Goal: Information Seeking & Learning: Find specific fact

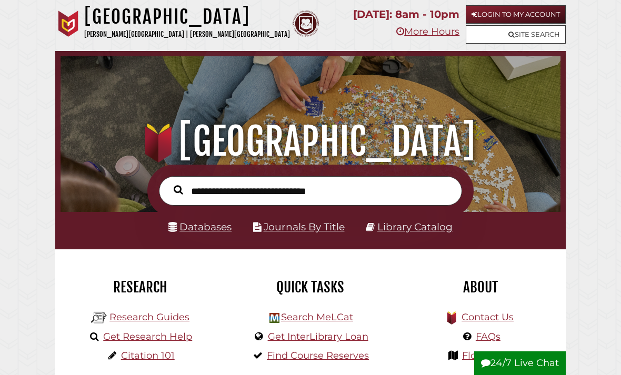
scroll to position [165, 495]
click at [201, 227] on link "Databases" at bounding box center [199, 227] width 63 height 12
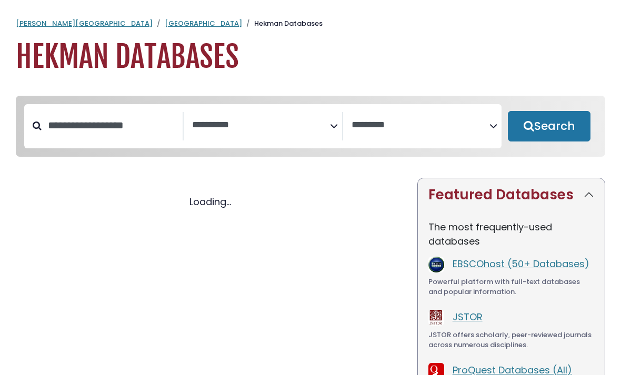
select select "Database Subject Filter"
select select "Database Vendors Filter"
select select "Database Subject Filter"
select select "Database Vendors Filter"
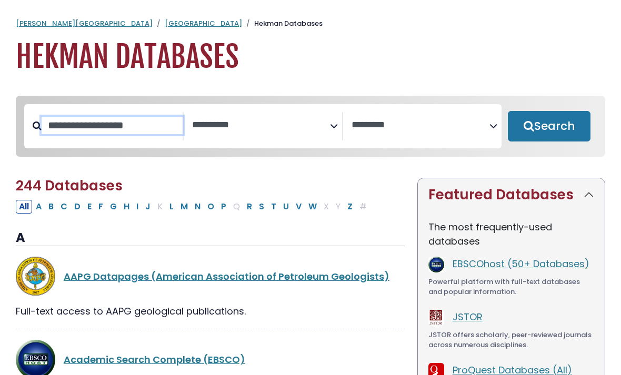
click at [120, 121] on input "Search database by title or keyword" at bounding box center [112, 125] width 141 height 17
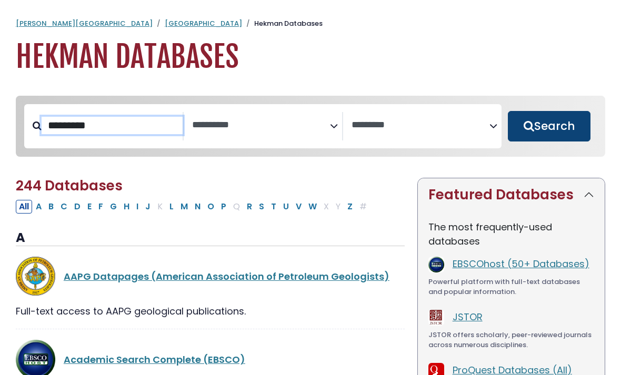
type input "********"
click at [541, 134] on button "Search" at bounding box center [549, 126] width 83 height 31
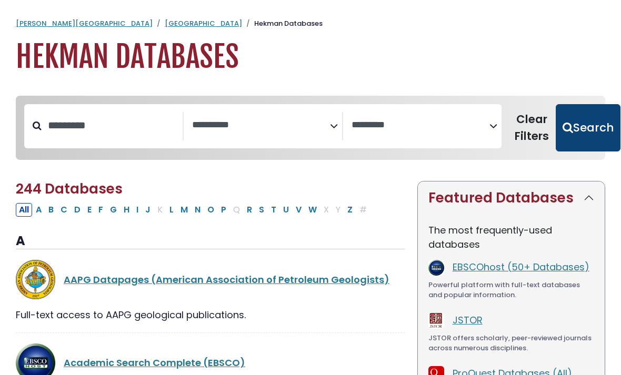
select select "Database Subject Filter"
select select "Database Vendors Filter"
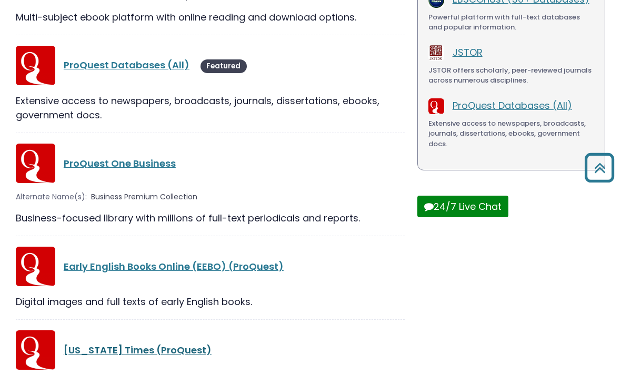
scroll to position [291, 0]
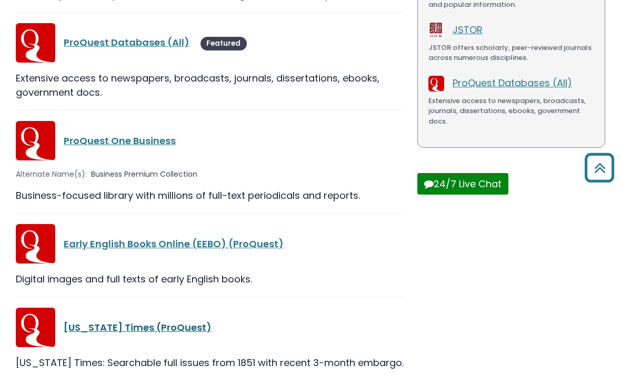
click at [125, 330] on link "[US_STATE] Times (ProQuest)" at bounding box center [138, 327] width 148 height 13
